Goal: Find specific page/section: Find specific page/section

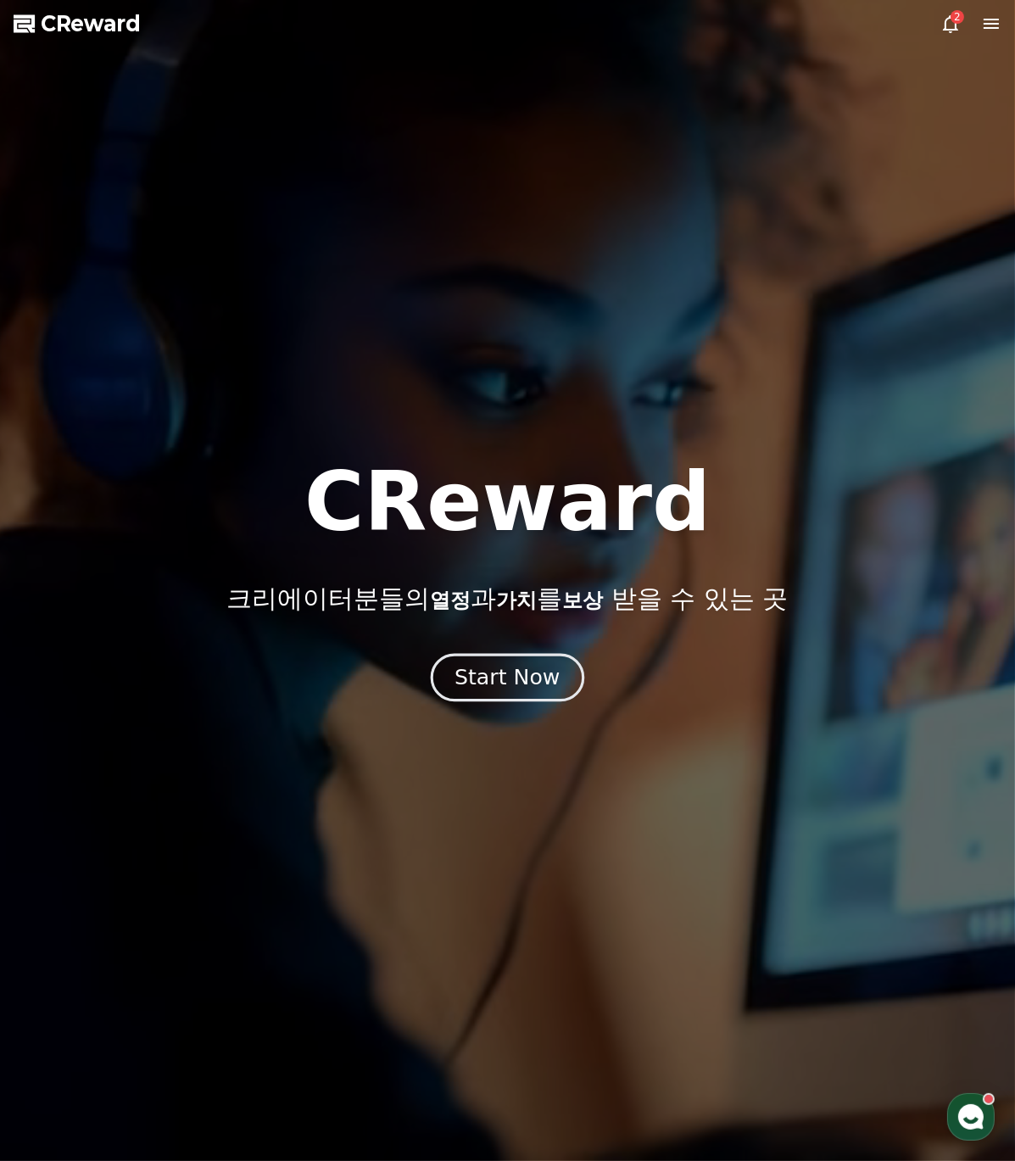
click at [534, 688] on div "Start Now" at bounding box center [506, 677] width 105 height 29
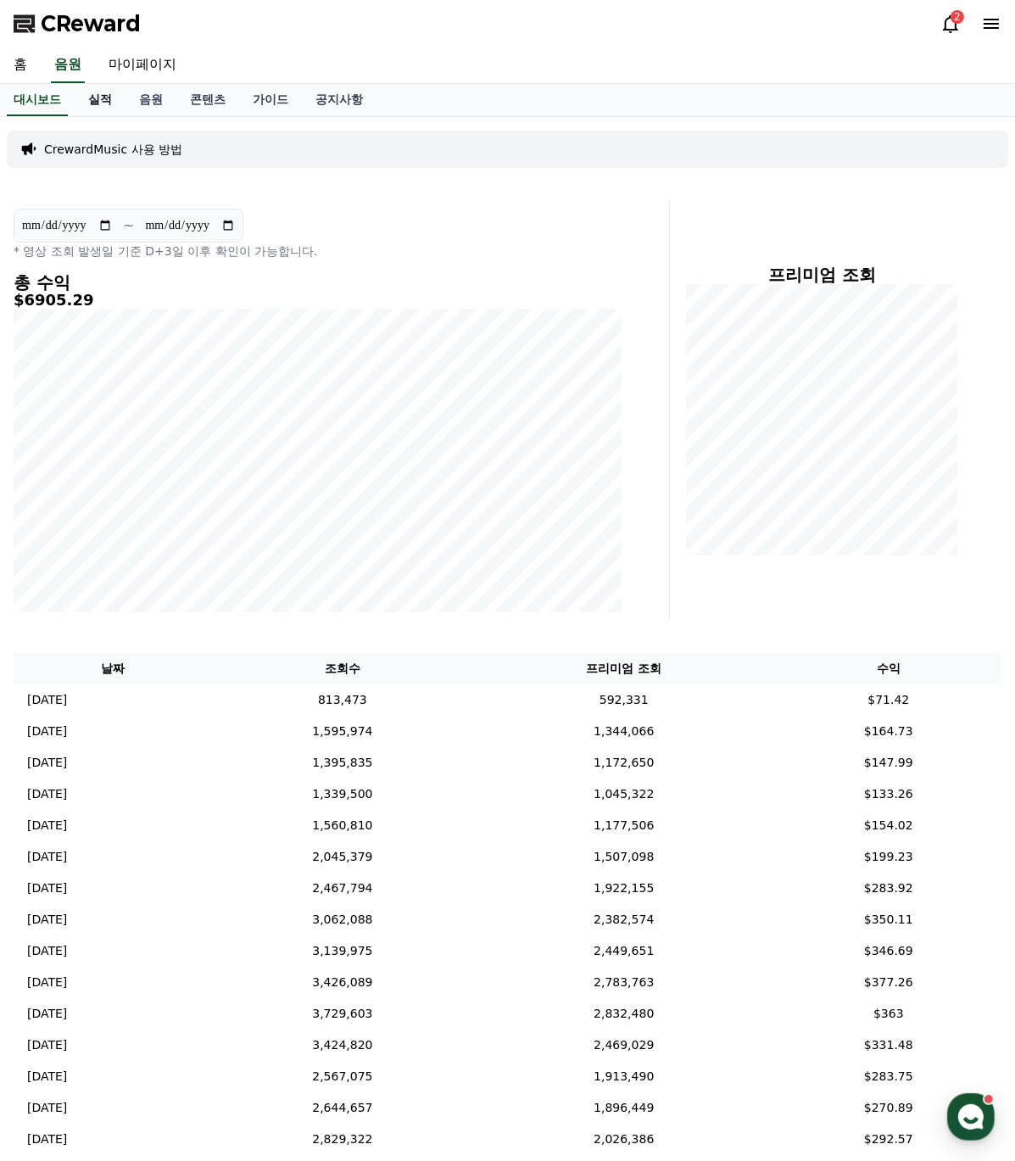
click at [104, 97] on link "실적" at bounding box center [100, 100] width 51 height 32
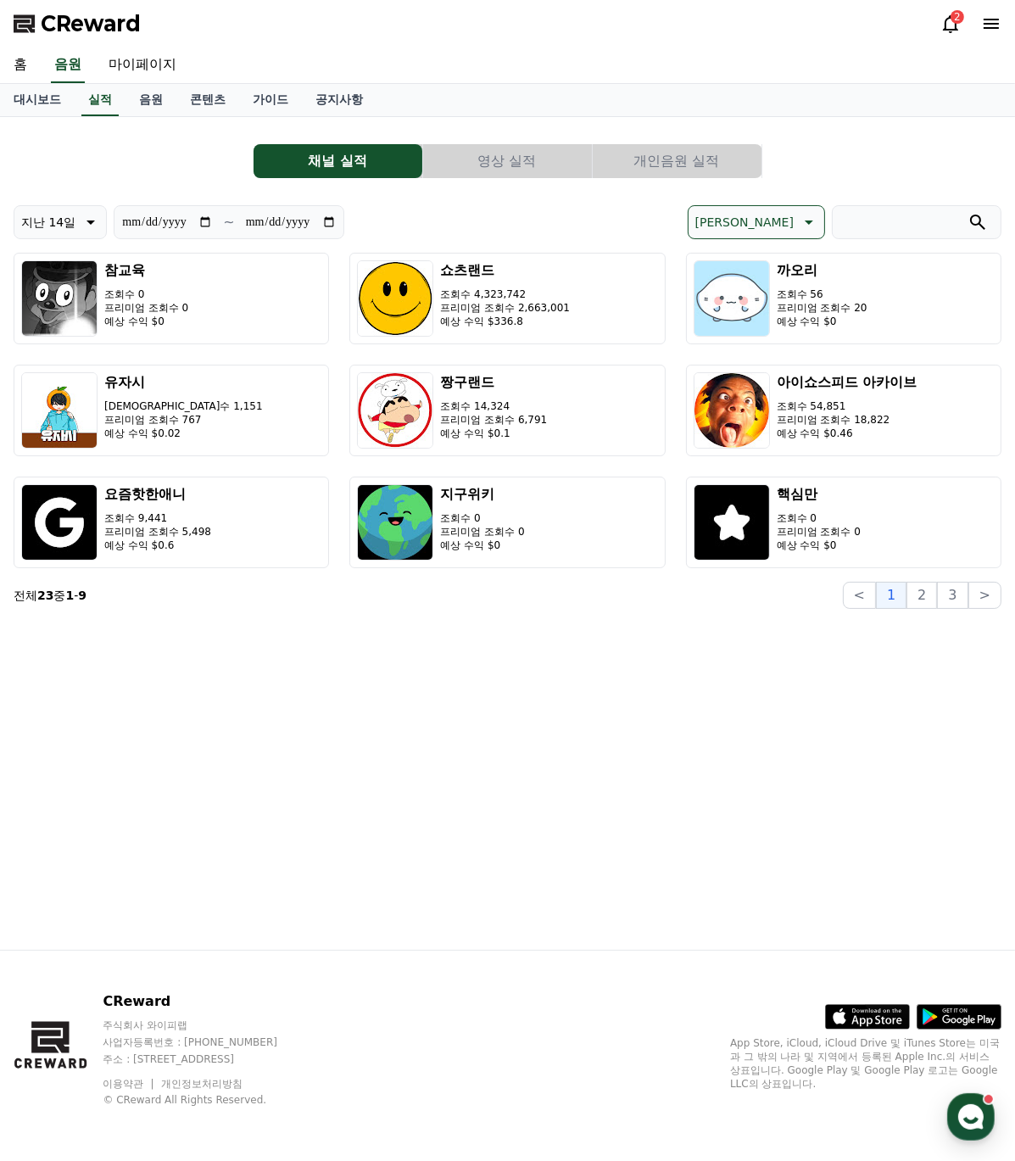
click at [676, 162] on button "개인음원 실적" at bounding box center [677, 161] width 169 height 34
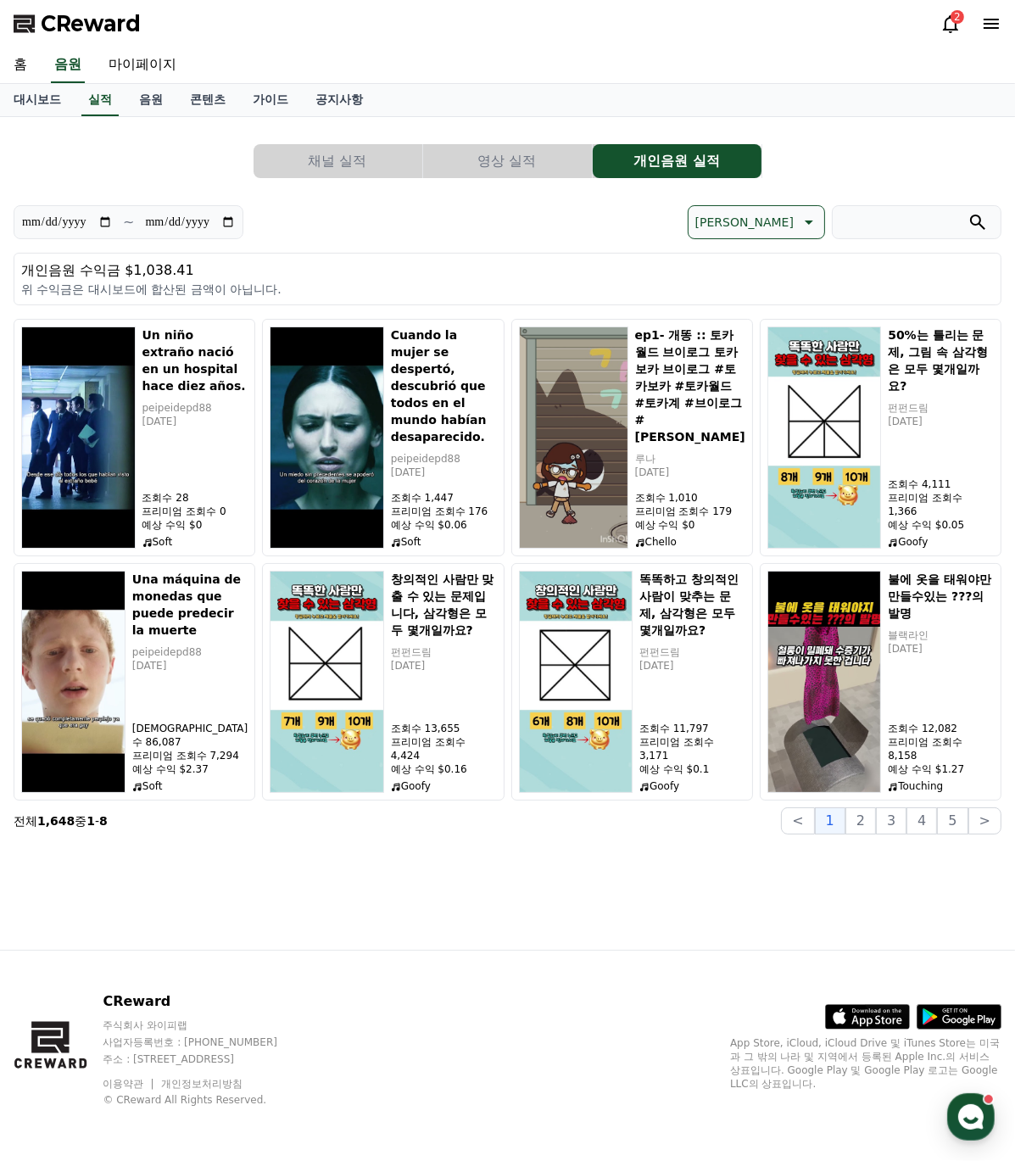
click at [850, 153] on div "채널 실적 영상 실적 개인음원 실적" at bounding box center [508, 161] width 988 height 34
